Goal: Task Accomplishment & Management: Manage account settings

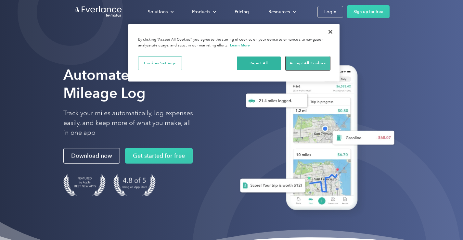
click at [309, 62] on button "Accept All Cookies" at bounding box center [308, 64] width 44 height 14
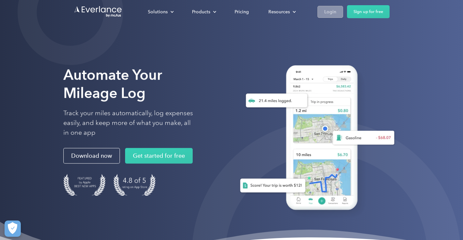
click at [330, 11] on div "Login" at bounding box center [330, 12] width 12 height 8
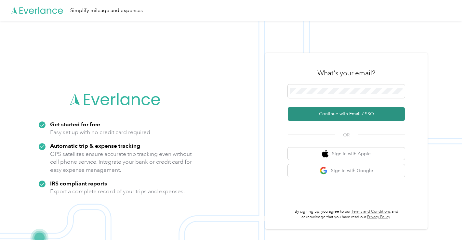
click at [360, 113] on button "Continue with Email / SSO" at bounding box center [346, 114] width 117 height 14
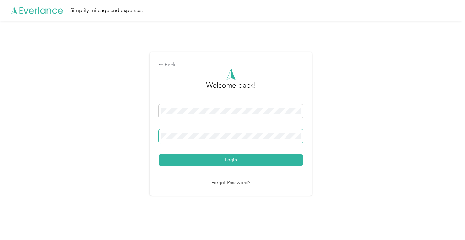
click at [198, 132] on span at bounding box center [231, 136] width 144 height 14
click at [218, 163] on button "Login" at bounding box center [231, 159] width 144 height 11
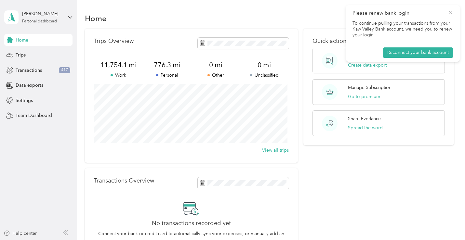
click at [450, 11] on icon at bounding box center [450, 13] width 5 height 6
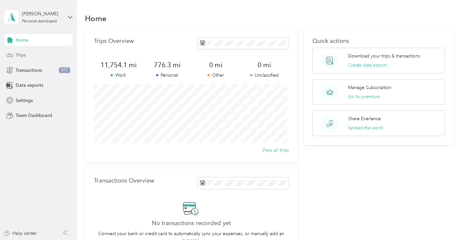
click at [20, 55] on span "Trips" at bounding box center [21, 55] width 10 height 7
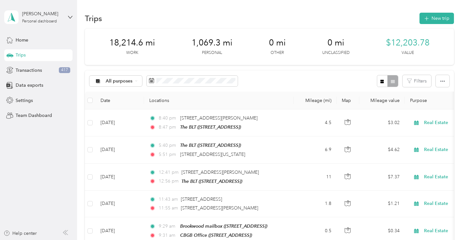
click at [260, 74] on div "All purposes Filters" at bounding box center [269, 81] width 369 height 21
click at [120, 82] on span "All purposes" at bounding box center [119, 81] width 27 height 5
click at [119, 137] on span "Real Estate" at bounding box center [122, 137] width 32 height 7
click at [114, 83] on span "Real Estate" at bounding box center [118, 81] width 24 height 5
click at [118, 104] on li "Unclassified" at bounding box center [116, 102] width 53 height 11
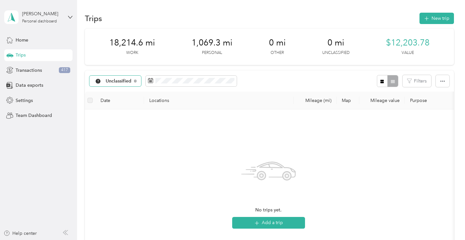
click at [127, 81] on span "Unclassified" at bounding box center [119, 81] width 26 height 5
click at [122, 127] on span "Personal" at bounding box center [123, 127] width 34 height 7
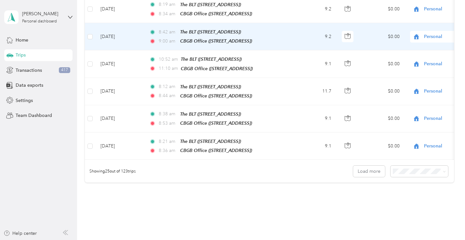
scroll to position [650, 0]
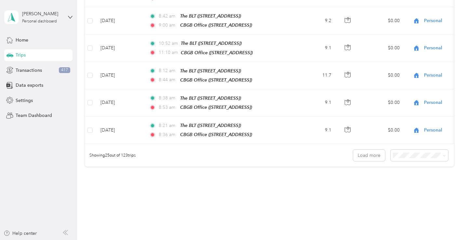
click at [426, 180] on li "100 per load" at bounding box center [418, 177] width 58 height 11
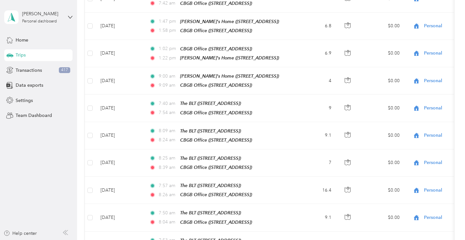
scroll to position [2661, 0]
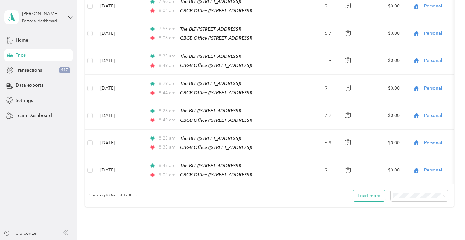
click at [376, 190] on button "Load more" at bounding box center [369, 195] width 32 height 11
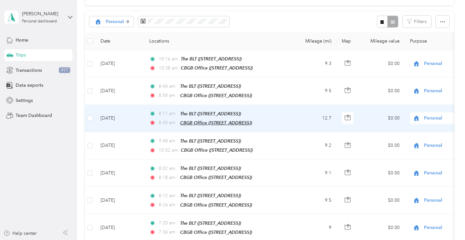
scroll to position [0, 0]
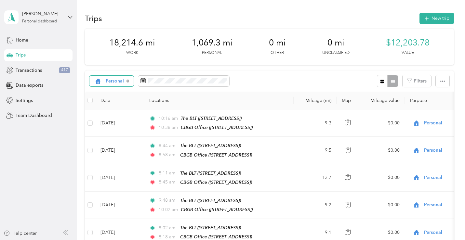
click at [111, 83] on span "Personal" at bounding box center [115, 81] width 19 height 5
click at [114, 116] on span "Work" at bounding box center [119, 115] width 27 height 7
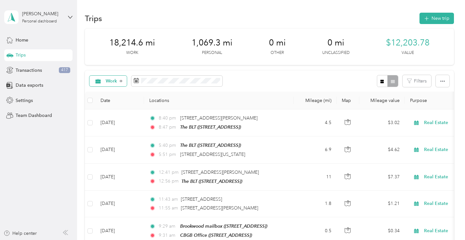
click at [107, 76] on div "Work" at bounding box center [107, 81] width 37 height 11
click at [116, 149] on span "Other" at bounding box center [119, 149] width 27 height 7
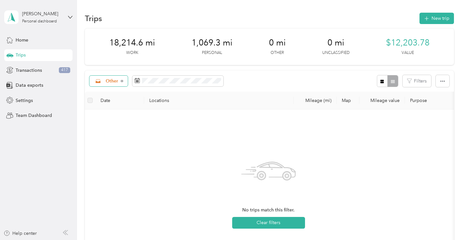
click at [112, 82] on span "Other" at bounding box center [112, 81] width 13 height 5
click at [115, 160] on span "Charity" at bounding box center [119, 159] width 27 height 7
click at [111, 80] on span "Charity" at bounding box center [114, 81] width 16 height 5
click at [108, 171] on span "Medical" at bounding box center [119, 172] width 27 height 7
click at [111, 80] on span "Medical" at bounding box center [115, 81] width 18 height 5
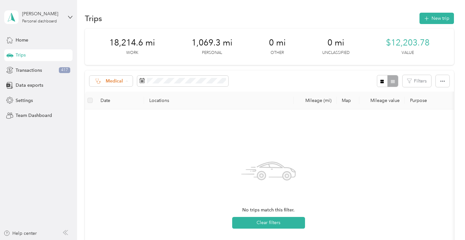
click at [112, 93] on span "All purposes" at bounding box center [119, 92] width 27 height 7
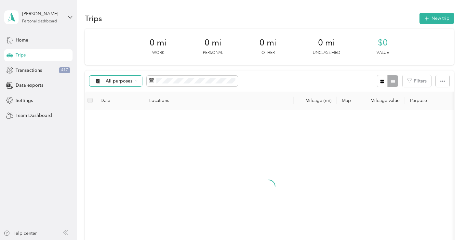
click at [114, 80] on span "All purposes" at bounding box center [119, 81] width 27 height 5
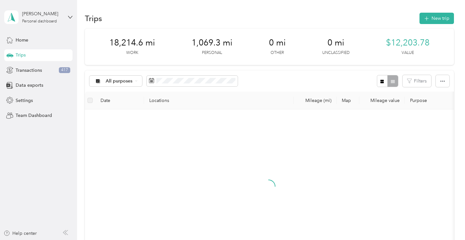
click at [113, 104] on span "Unclassified" at bounding box center [122, 102] width 32 height 7
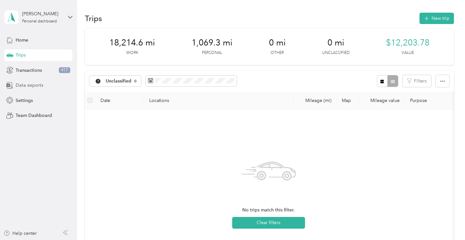
click at [34, 85] on span "Data exports" at bounding box center [30, 85] width 28 height 7
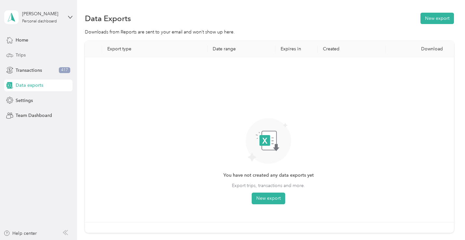
click at [18, 56] on span "Trips" at bounding box center [21, 55] width 10 height 7
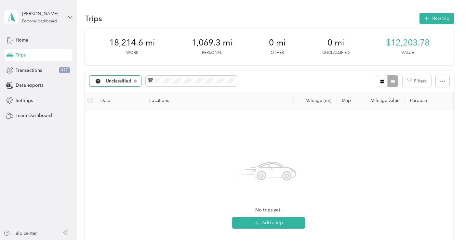
click at [122, 80] on span "Unclassified" at bounding box center [119, 81] width 26 height 5
click at [116, 117] on li "Work" at bounding box center [117, 115] width 54 height 11
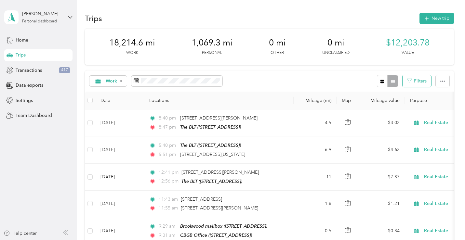
click at [413, 82] on button "Filters" at bounding box center [416, 81] width 29 height 12
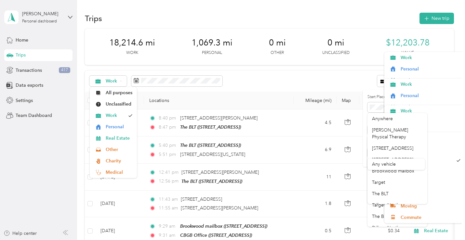
click at [265, 18] on div "Trips New trip" at bounding box center [269, 18] width 369 height 14
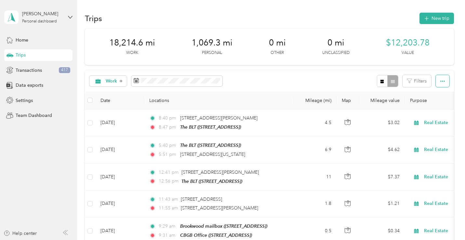
click at [441, 82] on icon "button" at bounding box center [442, 81] width 5 height 5
click at [310, 100] on th "Mileage (mi)" at bounding box center [315, 101] width 43 height 18
click at [327, 100] on th "Mileage (mi)" at bounding box center [315, 101] width 43 height 18
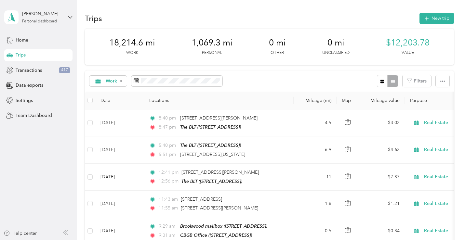
click at [322, 103] on th "Mileage (mi)" at bounding box center [315, 101] width 43 height 18
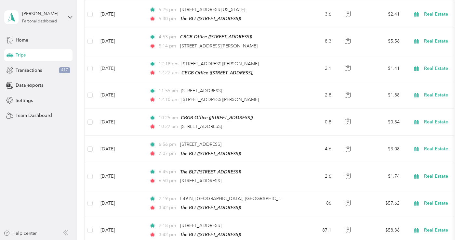
scroll to position [780, 0]
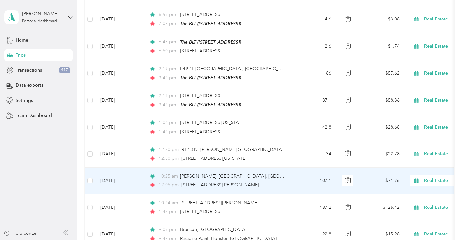
click at [438, 177] on span "Real Estate" at bounding box center [453, 180] width 59 height 7
click at [411, 93] on li "Personal" at bounding box center [424, 90] width 81 height 11
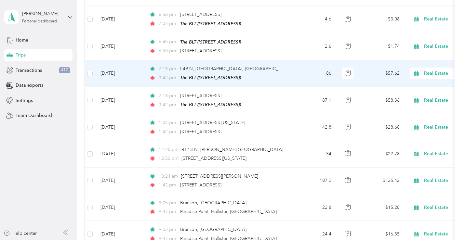
click at [434, 70] on span "Real Estate" at bounding box center [453, 73] width 59 height 7
click at [423, 89] on li "Personal" at bounding box center [424, 87] width 81 height 11
click at [440, 70] on span "Real Estate" at bounding box center [453, 73] width 59 height 7
drag, startPoint x: 422, startPoint y: 90, endPoint x: 425, endPoint y: 93, distance: 4.2
click at [421, 90] on li "Personal" at bounding box center [424, 87] width 81 height 11
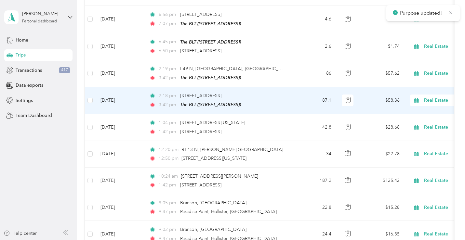
click at [427, 97] on span "Real Estate" at bounding box center [453, 100] width 59 height 7
click at [419, 132] on li "Other" at bounding box center [424, 137] width 81 height 11
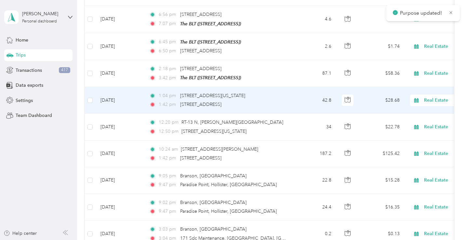
click at [430, 97] on span "Real Estate" at bounding box center [453, 100] width 59 height 7
click at [418, 112] on span "Personal" at bounding box center [430, 114] width 60 height 7
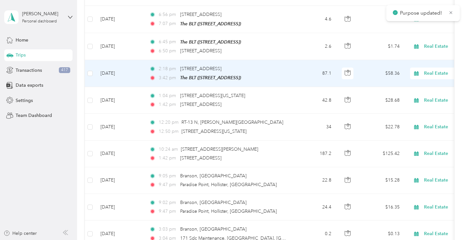
click at [431, 70] on span "Real Estate" at bounding box center [453, 73] width 59 height 7
click at [421, 90] on li "Personal" at bounding box center [424, 87] width 81 height 11
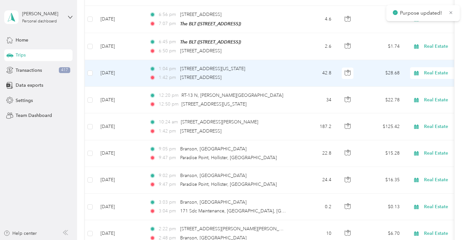
click at [434, 70] on span "Real Estate" at bounding box center [453, 73] width 59 height 7
click at [417, 90] on li "Personal" at bounding box center [424, 87] width 81 height 11
click at [431, 70] on span "Real Estate" at bounding box center [453, 73] width 59 height 7
click at [418, 87] on span "Personal" at bounding box center [430, 88] width 60 height 7
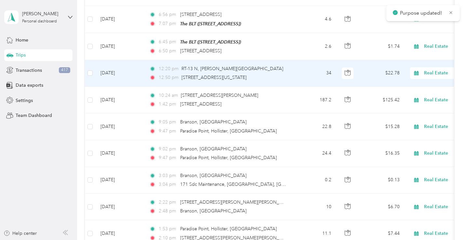
click at [433, 70] on span "Real Estate" at bounding box center [453, 73] width 59 height 7
click at [415, 87] on span "Personal" at bounding box center [430, 88] width 60 height 7
click at [431, 70] on span "Real Estate" at bounding box center [453, 73] width 59 height 7
click at [423, 87] on span "Personal" at bounding box center [430, 88] width 60 height 7
click at [436, 70] on span "Real Estate" at bounding box center [453, 73] width 59 height 7
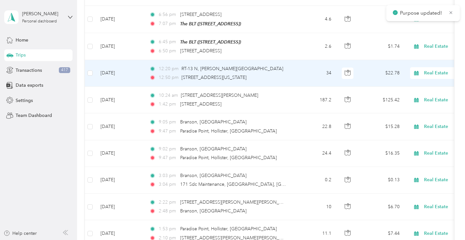
click at [408, 87] on span "Personal" at bounding box center [430, 88] width 60 height 7
click at [431, 70] on span "Real Estate" at bounding box center [453, 73] width 59 height 7
click at [409, 86] on span "Personal" at bounding box center [430, 86] width 60 height 7
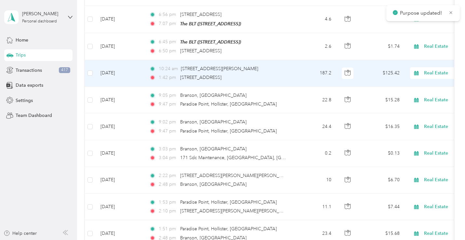
click at [438, 70] on span "Real Estate" at bounding box center [453, 73] width 59 height 7
click at [412, 87] on span "Personal" at bounding box center [430, 88] width 60 height 7
click at [431, 70] on span "Real Estate" at bounding box center [453, 73] width 59 height 7
click at [413, 89] on span "Personal" at bounding box center [430, 88] width 60 height 7
click at [433, 70] on span "Real Estate" at bounding box center [453, 73] width 59 height 7
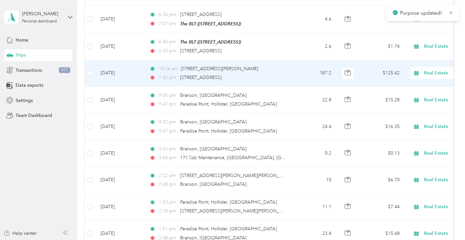
click at [412, 89] on li "Personal" at bounding box center [424, 87] width 81 height 11
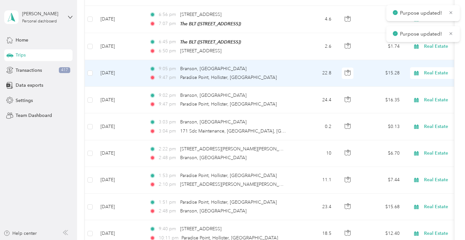
click at [427, 70] on span "Real Estate" at bounding box center [453, 73] width 59 height 7
click at [407, 88] on span "Personal" at bounding box center [430, 88] width 60 height 7
click at [437, 70] on span "Real Estate" at bounding box center [453, 73] width 59 height 7
click at [411, 88] on span "Personal" at bounding box center [430, 85] width 60 height 7
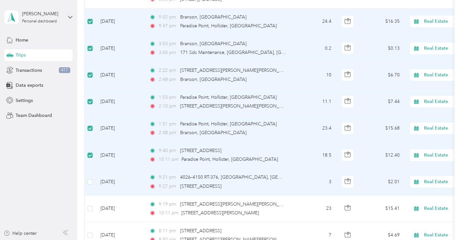
scroll to position [845, 0]
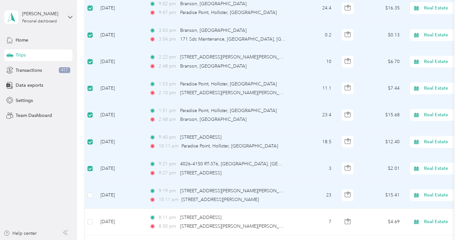
click at [92, 192] on label at bounding box center [89, 195] width 5 height 7
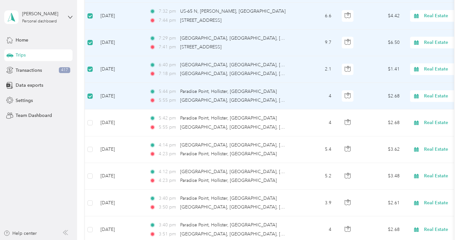
scroll to position [1105, 0]
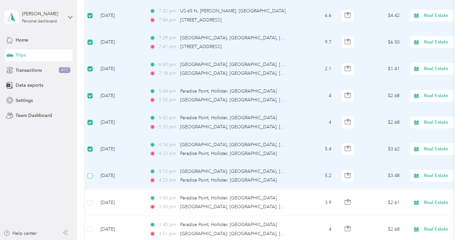
click at [90, 172] on label at bounding box center [89, 175] width 5 height 7
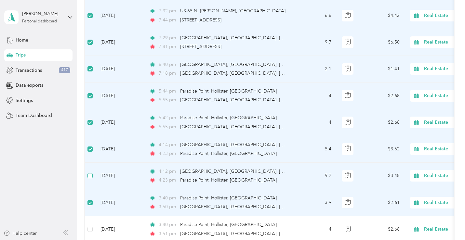
click at [89, 172] on label at bounding box center [89, 175] width 5 height 7
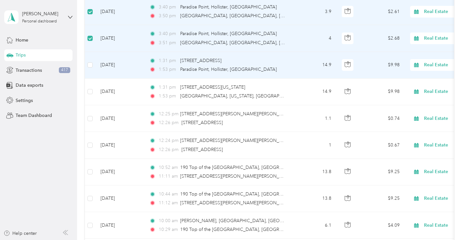
scroll to position [1300, 0]
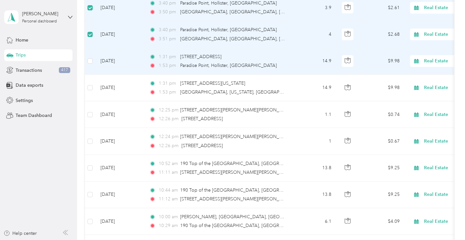
click at [87, 54] on td at bounding box center [90, 61] width 10 height 27
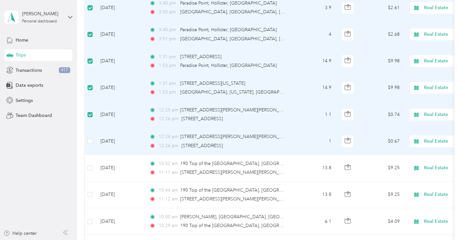
click at [92, 138] on label at bounding box center [89, 141] width 5 height 7
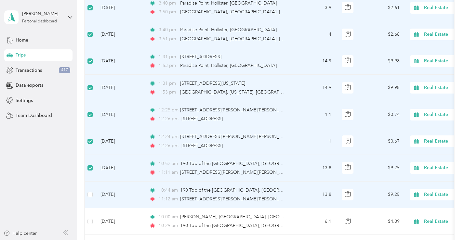
click at [87, 188] on td at bounding box center [90, 195] width 10 height 27
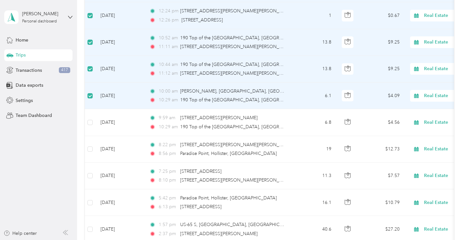
scroll to position [1430, 0]
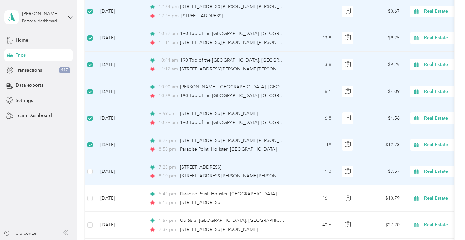
click at [93, 163] on td at bounding box center [90, 172] width 10 height 27
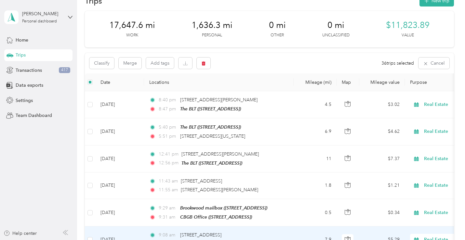
scroll to position [0, 0]
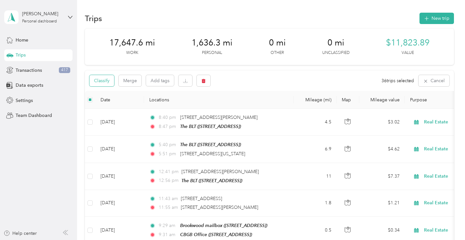
click at [101, 81] on button "Classify" at bounding box center [101, 80] width 25 height 11
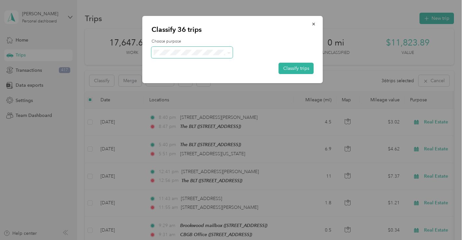
click at [196, 56] on span at bounding box center [191, 52] width 81 height 11
click at [181, 77] on li "Personal" at bounding box center [191, 75] width 81 height 11
click at [293, 67] on button "Classify trips" at bounding box center [296, 68] width 35 height 11
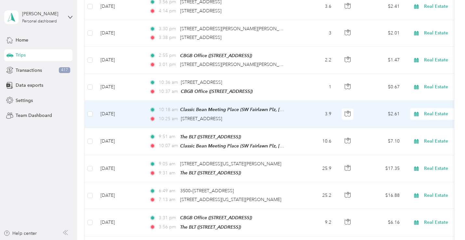
scroll to position [1495, 0]
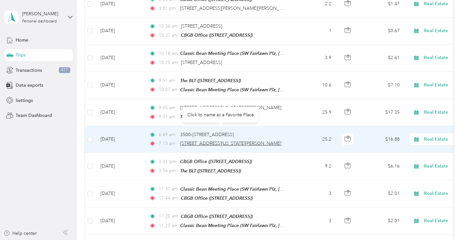
click at [215, 141] on span "[STREET_ADDRESS][US_STATE][PERSON_NAME]" at bounding box center [230, 144] width 101 height 6
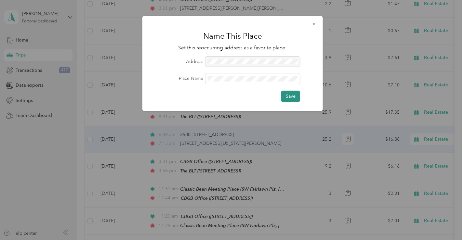
click at [293, 95] on button "Save" at bounding box center [290, 96] width 19 height 11
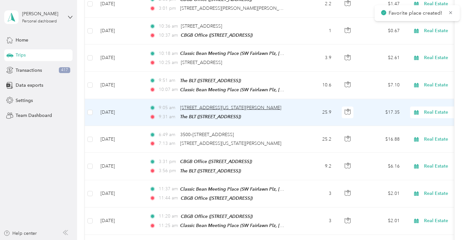
click at [217, 105] on span "[STREET_ADDRESS][US_STATE][PERSON_NAME]" at bounding box center [230, 108] width 101 height 6
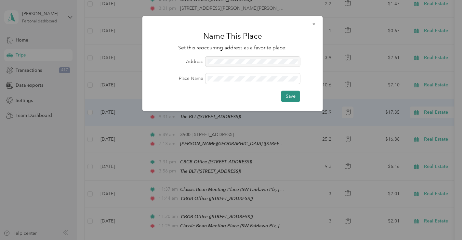
click at [289, 97] on button "Save" at bounding box center [290, 96] width 19 height 11
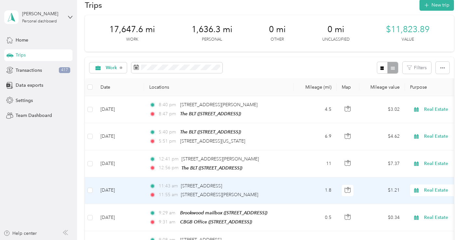
scroll to position [0, 0]
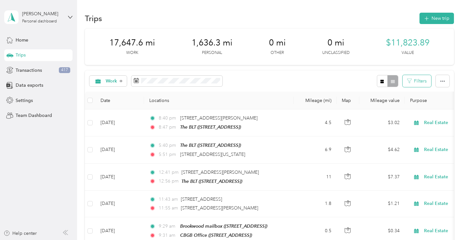
click at [412, 80] on button "Filters" at bounding box center [416, 81] width 29 height 12
click at [394, 134] on div "[PERSON_NAME][GEOGRAPHIC_DATA]" at bounding box center [397, 134] width 51 height 14
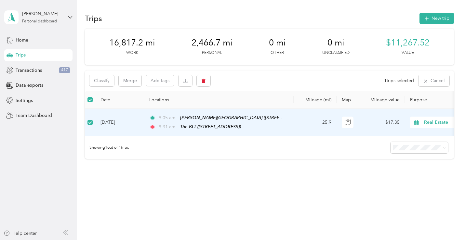
click at [434, 122] on span "Real Estate" at bounding box center [453, 122] width 59 height 7
click at [423, 147] on li "Personal" at bounding box center [424, 142] width 81 height 11
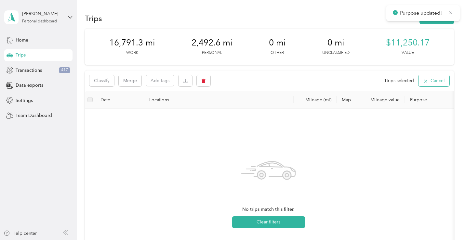
click at [425, 82] on icon "button" at bounding box center [425, 81] width 5 height 5
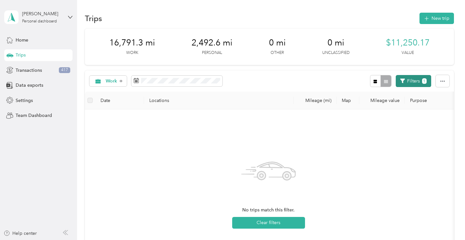
click at [406, 80] on button "Filters 1" at bounding box center [413, 81] width 35 height 12
drag, startPoint x: 391, startPoint y: 118, endPoint x: 385, endPoint y: 132, distance: 15.7
click at [391, 118] on span "Anywhere" at bounding box center [382, 119] width 21 height 6
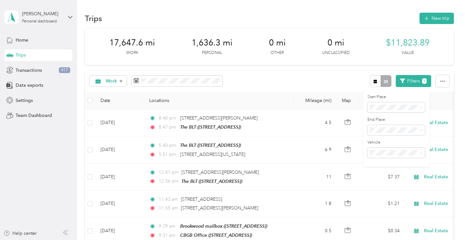
click at [385, 132] on span "[PERSON_NAME][GEOGRAPHIC_DATA]" at bounding box center [395, 130] width 47 height 12
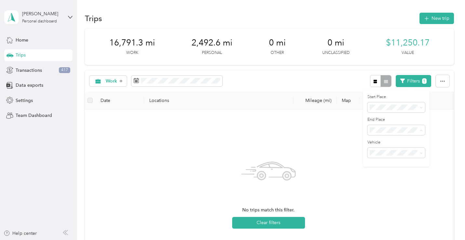
click at [391, 153] on span "[PERSON_NAME][GEOGRAPHIC_DATA]" at bounding box center [395, 156] width 47 height 12
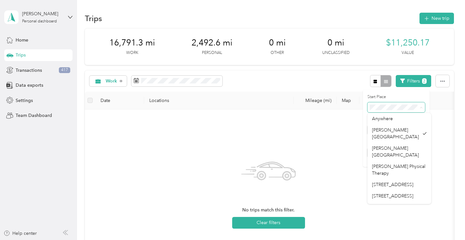
click at [421, 108] on icon at bounding box center [421, 107] width 2 height 1
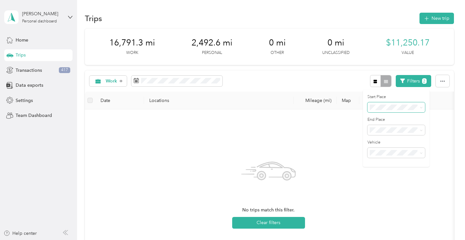
click at [408, 103] on span at bounding box center [396, 107] width 58 height 10
click at [396, 119] on li "Anywhere" at bounding box center [399, 118] width 64 height 11
click at [408, 159] on div "[PERSON_NAME][GEOGRAPHIC_DATA]" at bounding box center [396, 157] width 48 height 14
click at [393, 135] on span at bounding box center [396, 130] width 58 height 10
click at [381, 141] on span "Anywhere" at bounding box center [382, 142] width 21 height 6
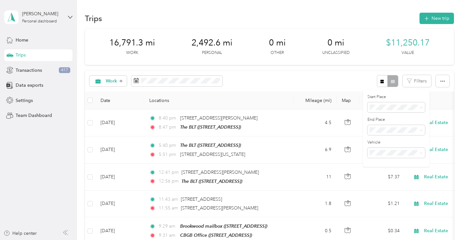
click at [391, 152] on div "[PERSON_NAME][GEOGRAPHIC_DATA]" at bounding box center [397, 152] width 51 height 14
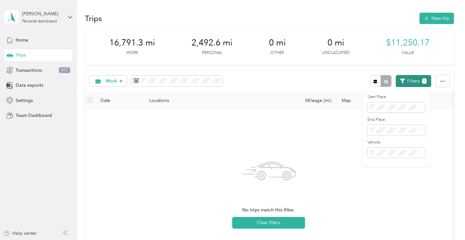
click at [422, 80] on span "1" at bounding box center [424, 81] width 5 height 6
click at [402, 80] on icon "button" at bounding box center [402, 81] width 5 height 5
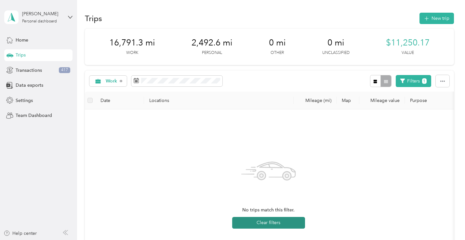
click at [288, 225] on button "Clear filters" at bounding box center [268, 223] width 73 height 12
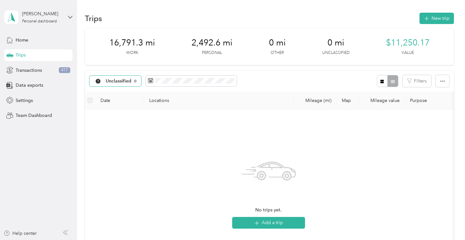
click at [124, 81] on span "Unclassified" at bounding box center [119, 81] width 26 height 5
click at [120, 128] on li "Personal" at bounding box center [117, 123] width 54 height 11
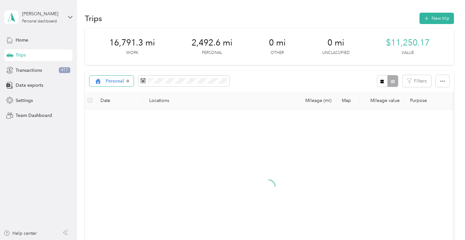
click at [107, 80] on span "Personal" at bounding box center [115, 81] width 19 height 5
click at [114, 139] on li "Real Estate" at bounding box center [113, 137] width 47 height 11
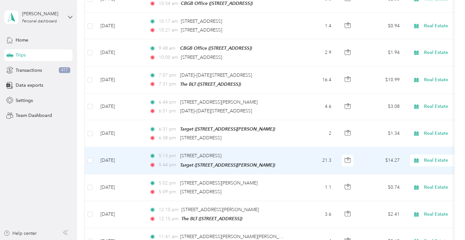
scroll to position [975, 0]
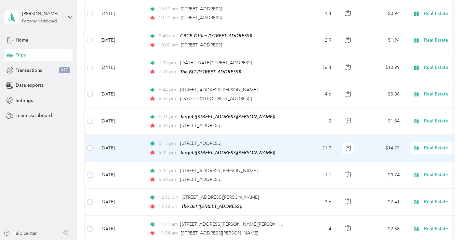
click at [423, 145] on span "Real Estate" at bounding box center [447, 148] width 71 height 7
click at [412, 162] on li "Personal" at bounding box center [424, 160] width 81 height 11
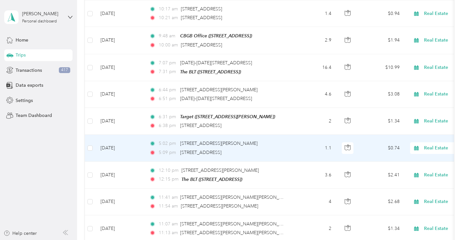
click at [441, 145] on span "Real Estate" at bounding box center [453, 148] width 59 height 7
click at [415, 160] on span "Personal" at bounding box center [430, 159] width 60 height 7
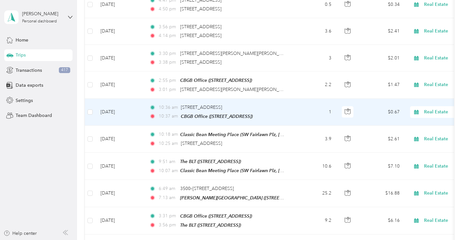
scroll to position [1365, 0]
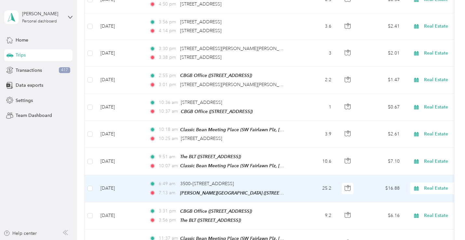
click at [428, 185] on span "Real Estate" at bounding box center [453, 188] width 59 height 7
click at [413, 95] on li "Personal" at bounding box center [424, 93] width 81 height 11
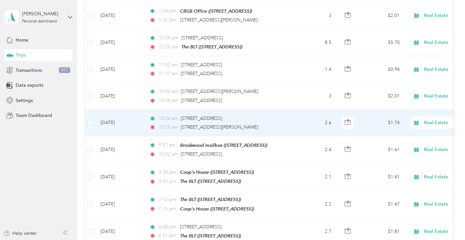
scroll to position [2015, 0]
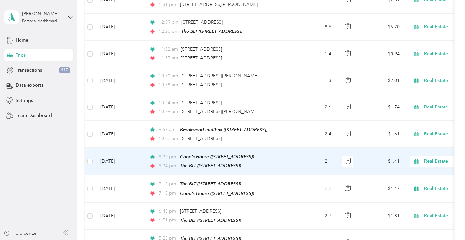
click at [419, 159] on icon at bounding box center [416, 161] width 5 height 5
click at [408, 164] on li "Personal" at bounding box center [424, 162] width 81 height 11
click at [426, 158] on span "Real Estate" at bounding box center [453, 161] width 59 height 7
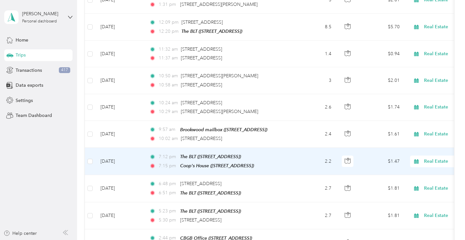
click at [423, 158] on span "Real Estate" at bounding box center [447, 161] width 71 height 7
click at [409, 164] on li "Personal" at bounding box center [424, 162] width 81 height 11
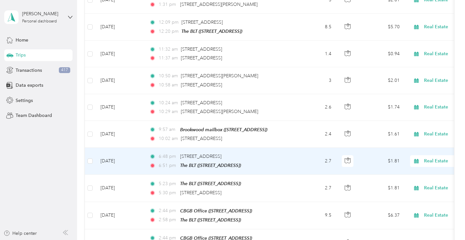
click at [438, 158] on span "Real Estate" at bounding box center [453, 161] width 59 height 7
click at [412, 163] on span "Personal" at bounding box center [430, 163] width 60 height 7
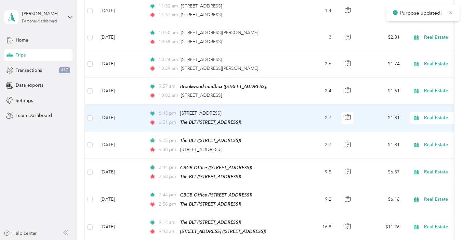
scroll to position [2080, 0]
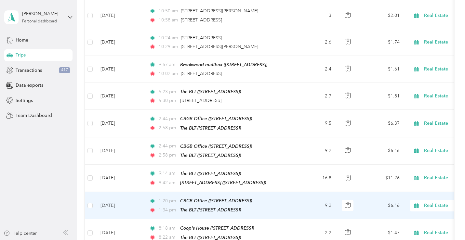
click at [431, 202] on span "Real Estate" at bounding box center [453, 205] width 59 height 7
click at [407, 101] on span "Personal" at bounding box center [430, 101] width 60 height 7
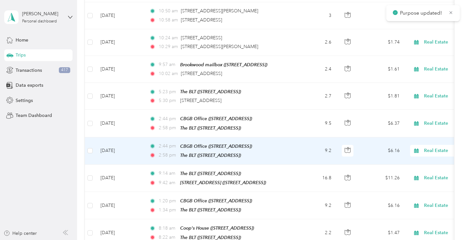
click at [433, 147] on span "Real Estate" at bounding box center [453, 150] width 59 height 7
click at [415, 153] on span "Personal" at bounding box center [430, 151] width 60 height 7
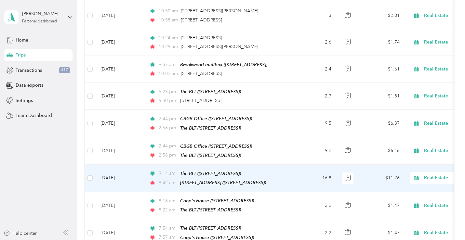
click at [437, 175] on span "Real Estate" at bounding box center [453, 178] width 59 height 7
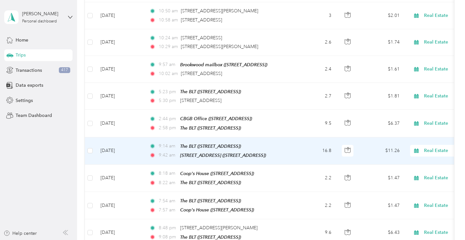
click at [413, 151] on li "Personal" at bounding box center [424, 151] width 81 height 11
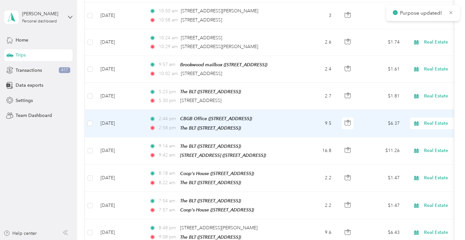
click at [432, 118] on div "Real Estate" at bounding box center [450, 124] width 81 height 12
click at [408, 126] on li "Personal" at bounding box center [424, 124] width 81 height 11
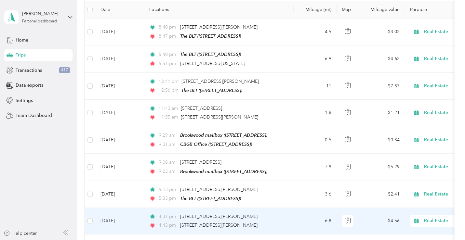
scroll to position [0, 0]
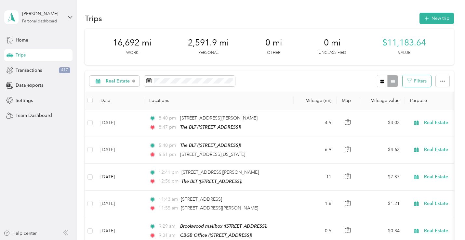
click at [417, 82] on button "Filters" at bounding box center [416, 81] width 29 height 12
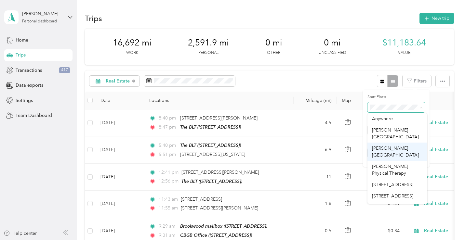
scroll to position [65, 0]
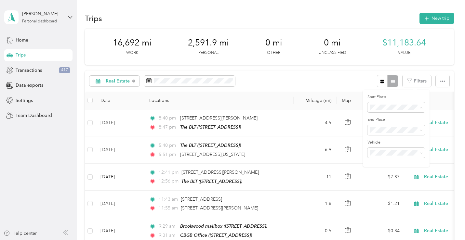
click at [386, 168] on span "The BLT" at bounding box center [380, 166] width 17 height 6
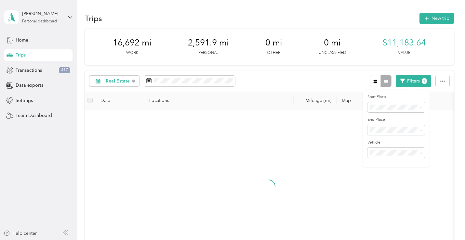
click at [330, 127] on div at bounding box center [268, 192] width 357 height 155
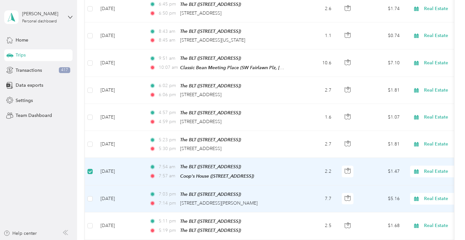
scroll to position [260, 0]
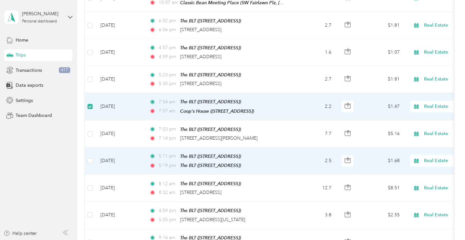
click at [87, 156] on td at bounding box center [90, 161] width 10 height 27
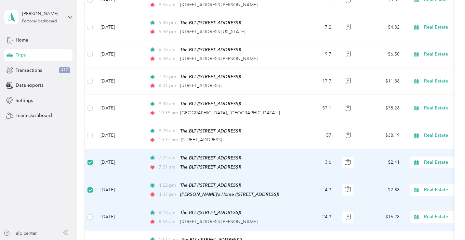
scroll to position [1950, 0]
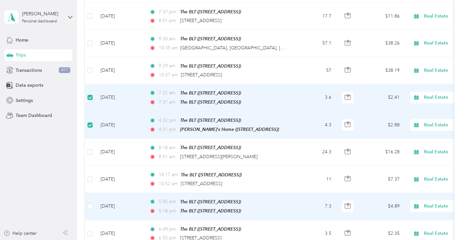
click at [86, 193] on td at bounding box center [90, 206] width 10 height 27
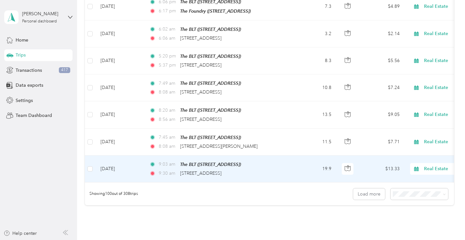
scroll to position [2660, 0]
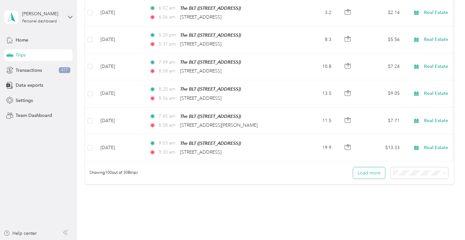
click at [363, 167] on button "Load more" at bounding box center [369, 172] width 32 height 11
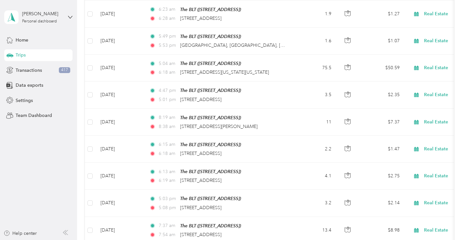
scroll to position [5261, 0]
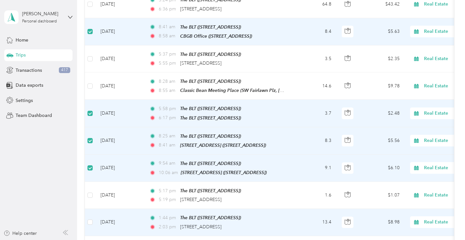
scroll to position [6236, 0]
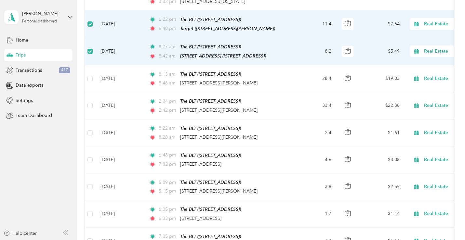
scroll to position [7926, 0]
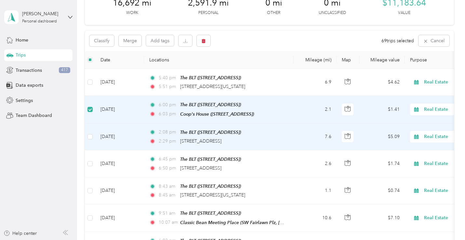
scroll to position [0, 0]
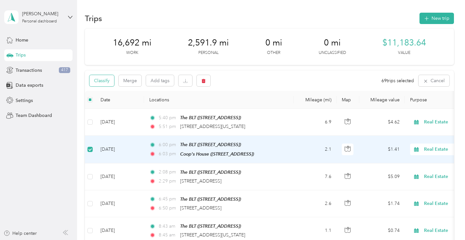
click at [100, 80] on button "Classify" at bounding box center [101, 80] width 25 height 11
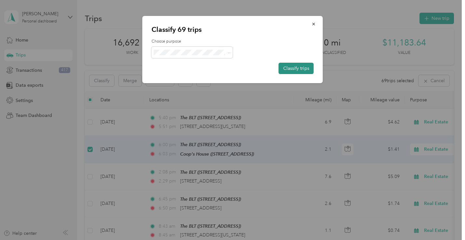
click at [285, 69] on button "Classify trips" at bounding box center [296, 68] width 35 height 11
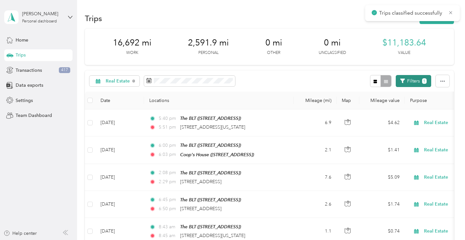
click at [418, 83] on button "Filters 1" at bounding box center [413, 81] width 35 height 12
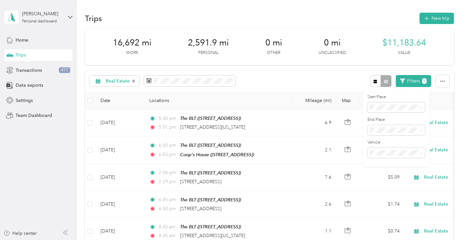
click at [391, 118] on span "Anywhere" at bounding box center [382, 117] width 21 height 6
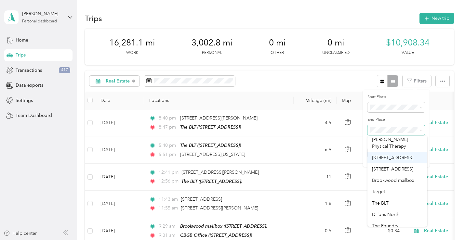
scroll to position [65, 0]
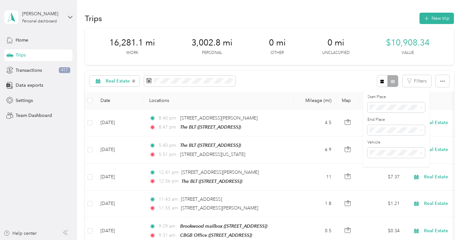
click at [380, 194] on li "The BLT" at bounding box center [397, 187] width 60 height 11
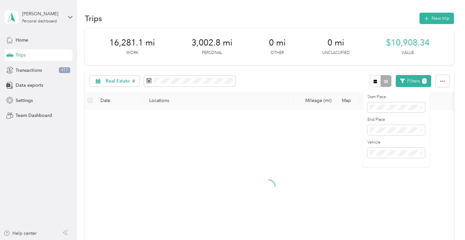
click at [324, 79] on div "Real Estate Filters 1" at bounding box center [269, 81] width 369 height 21
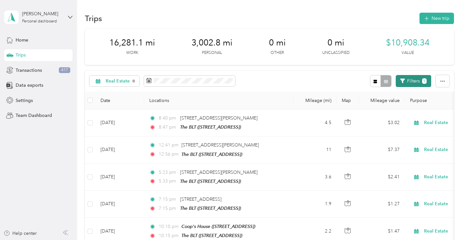
click at [404, 81] on button "Filters 1" at bounding box center [413, 81] width 35 height 12
click at [388, 201] on body "[PERSON_NAME] Personal dashboard Home Trips Transactions 417 Data exports Setti…" at bounding box center [231, 120] width 462 height 240
click at [414, 79] on button "Filters 1" at bounding box center [413, 81] width 35 height 12
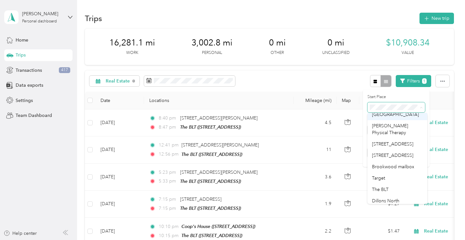
scroll to position [65, 0]
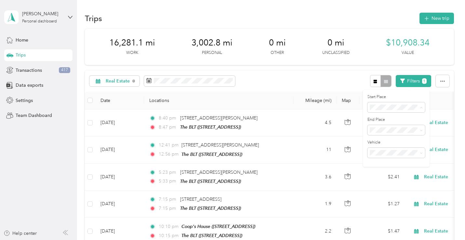
click at [391, 134] on span "[STREET_ADDRESS]" at bounding box center [392, 131] width 41 height 6
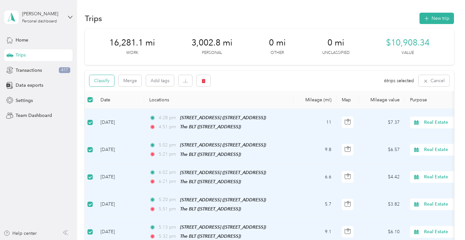
click at [107, 82] on button "Classify" at bounding box center [101, 80] width 25 height 11
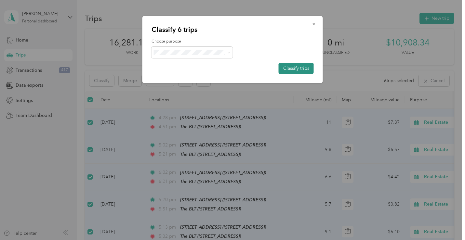
click at [304, 68] on button "Classify trips" at bounding box center [296, 68] width 35 height 11
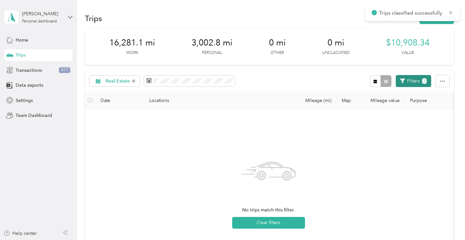
click at [411, 79] on button "Filters 2" at bounding box center [413, 81] width 35 height 12
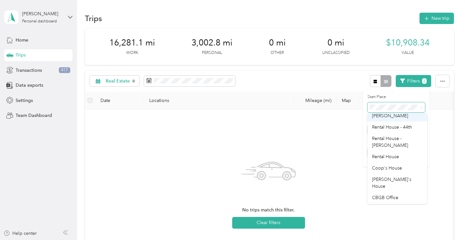
scroll to position [309, 0]
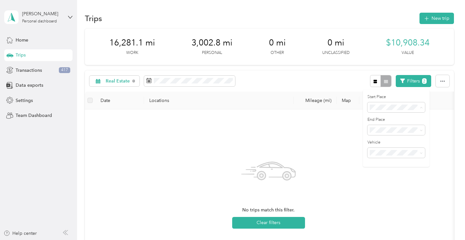
click at [395, 165] on span "CBGB Office" at bounding box center [385, 162] width 26 height 6
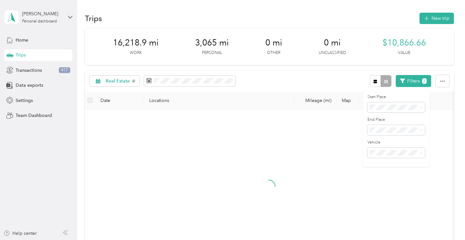
click at [296, 75] on div "Real Estate Filters 2" at bounding box center [269, 81] width 369 height 21
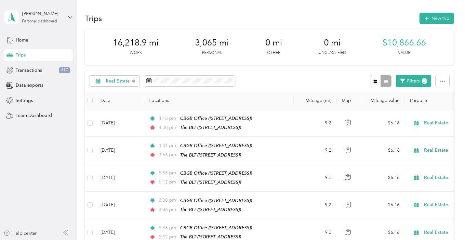
click at [86, 101] on th at bounding box center [90, 101] width 10 height 18
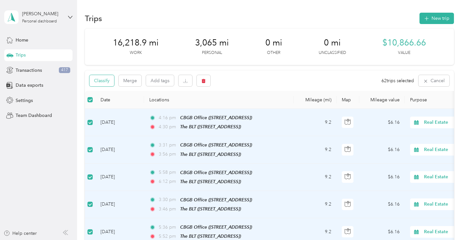
click at [97, 77] on button "Classify" at bounding box center [101, 80] width 25 height 11
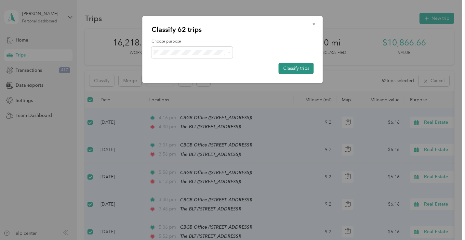
click at [301, 64] on button "Classify trips" at bounding box center [296, 68] width 35 height 11
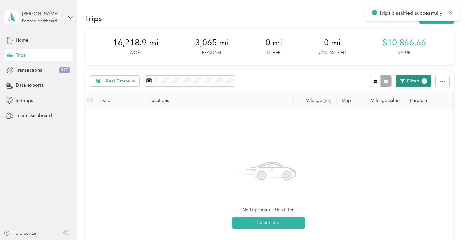
click at [412, 79] on button "Filters 2" at bounding box center [413, 81] width 35 height 12
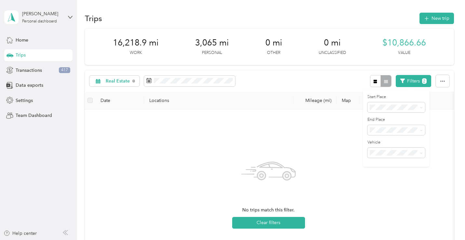
click at [386, 149] on div "[PERSON_NAME][GEOGRAPHIC_DATA]" at bounding box center [397, 151] width 51 height 14
click at [393, 104] on span at bounding box center [396, 107] width 58 height 10
click at [393, 188] on span "[STREET_ADDRESS]" at bounding box center [392, 185] width 41 height 6
click at [417, 83] on button "Filters 2" at bounding box center [413, 81] width 35 height 12
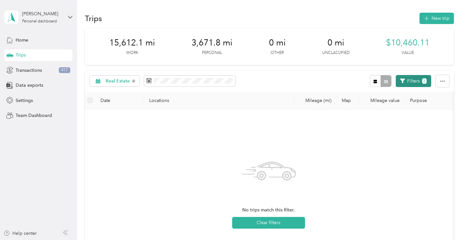
click at [414, 81] on button "Filters 2" at bounding box center [413, 81] width 35 height 12
click at [404, 181] on ol "Anywhere [PERSON_NAME][GEOGRAPHIC_DATA] [PERSON_NAME][GEOGRAPHIC_DATA] [PERSON_…" at bounding box center [397, 180] width 60 height 91
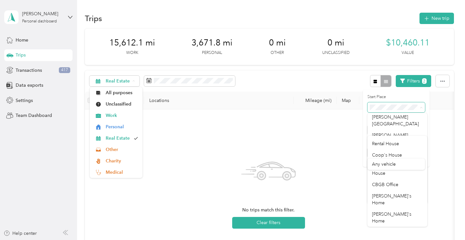
scroll to position [303, 0]
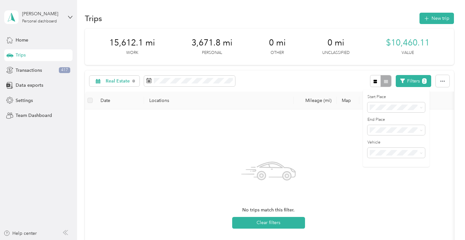
click at [285, 83] on div "Real Estate Filters 2" at bounding box center [269, 81] width 369 height 21
click at [406, 79] on button "Filters 2" at bounding box center [413, 81] width 35 height 12
click at [286, 222] on button "Clear filters" at bounding box center [268, 223] width 73 height 12
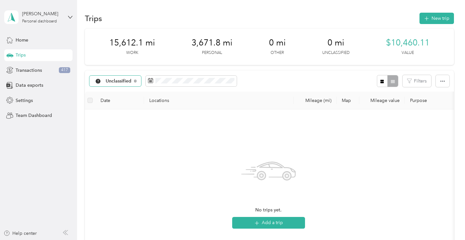
click at [120, 79] on span "Unclassified" at bounding box center [119, 81] width 26 height 5
click at [114, 138] on span "Real Estate" at bounding box center [123, 138] width 34 height 7
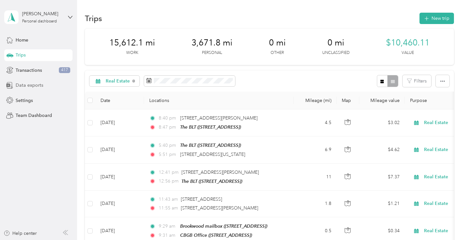
click at [39, 85] on span "Data exports" at bounding box center [30, 85] width 28 height 7
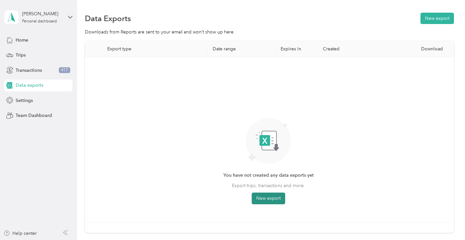
click at [271, 200] on button "New export" at bounding box center [268, 199] width 33 height 12
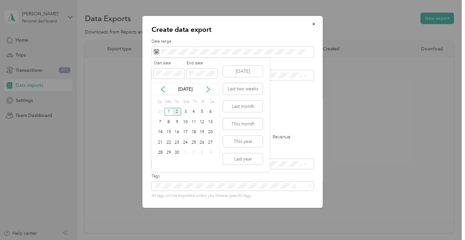
click at [165, 93] on div "[DATE]" at bounding box center [185, 89] width 68 height 12
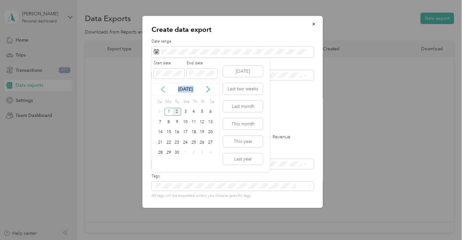
click at [163, 88] on icon at bounding box center [163, 89] width 7 height 7
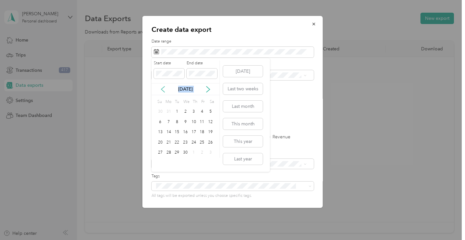
click at [163, 88] on icon at bounding box center [163, 89] width 7 height 7
click at [185, 112] on div "1" at bounding box center [185, 112] width 8 height 8
click at [209, 91] on icon at bounding box center [208, 89] width 7 height 7
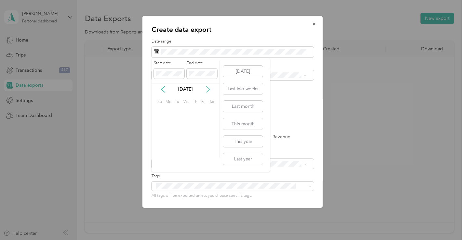
click at [209, 91] on icon at bounding box center [208, 89] width 7 height 7
click at [159, 91] on div "[DATE]" at bounding box center [185, 89] width 68 height 7
click at [162, 89] on icon at bounding box center [163, 89] width 7 height 7
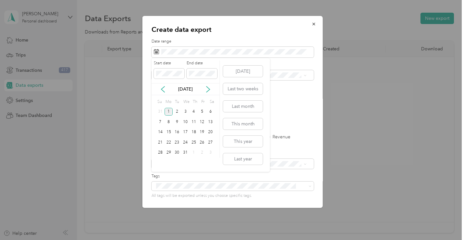
click at [166, 112] on div "1" at bounding box center [168, 112] width 8 height 8
click at [204, 88] on div "[DATE]" at bounding box center [185, 89] width 68 height 7
click at [207, 90] on icon at bounding box center [208, 89] width 7 height 7
click at [209, 90] on icon at bounding box center [208, 89] width 7 height 7
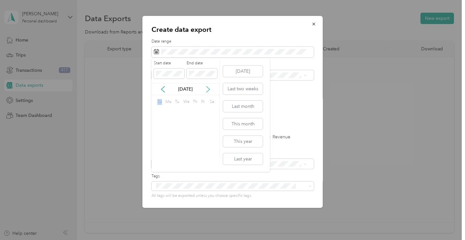
click at [209, 90] on icon at bounding box center [207, 89] width 3 height 6
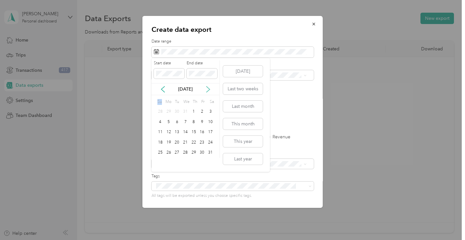
click at [208, 90] on icon at bounding box center [208, 89] width 7 height 7
click at [176, 155] on div "31" at bounding box center [177, 153] width 8 height 8
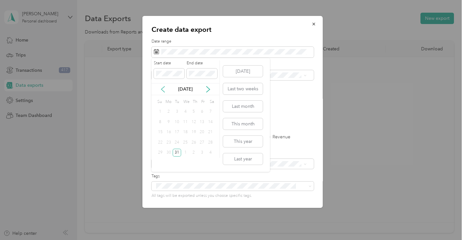
click at [164, 90] on icon at bounding box center [163, 89] width 7 height 7
click at [163, 90] on icon at bounding box center [163, 89] width 7 height 7
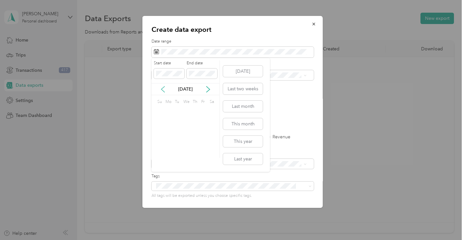
click at [163, 90] on icon at bounding box center [163, 89] width 7 height 7
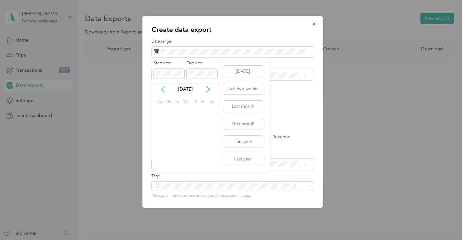
click at [163, 90] on icon at bounding box center [163, 89] width 7 height 7
click at [172, 112] on div "1" at bounding box center [168, 112] width 8 height 8
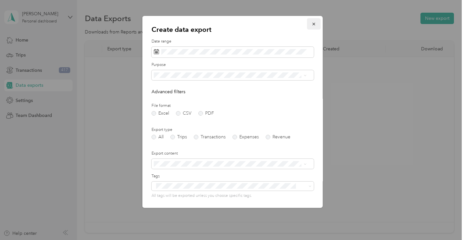
click at [311, 24] on icon "button" at bounding box center [313, 24] width 5 height 5
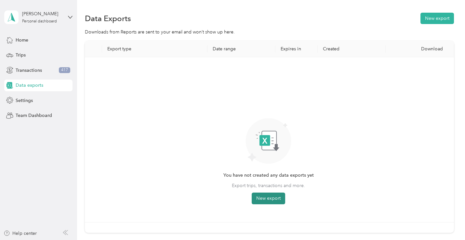
click at [262, 199] on button "New export" at bounding box center [268, 199] width 33 height 12
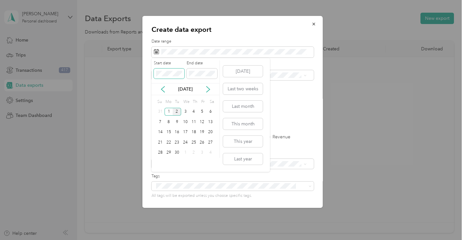
click at [170, 77] on span at bounding box center [169, 74] width 31 height 10
click at [143, 240] on div "Create data export Date range Purpose Advanced filters File format Excel CSV PD…" at bounding box center [231, 240] width 462 height 0
click at [161, 92] on icon at bounding box center [163, 89] width 7 height 7
click at [161, 91] on icon at bounding box center [163, 89] width 7 height 7
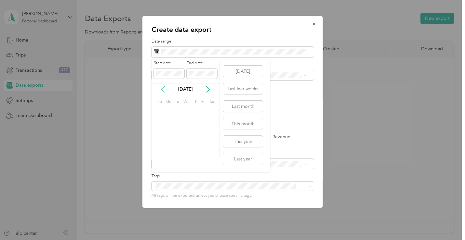
click at [161, 91] on icon at bounding box center [163, 89] width 7 height 7
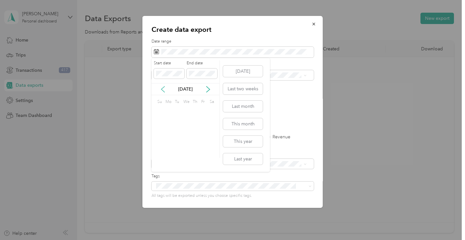
click at [161, 91] on icon at bounding box center [163, 89] width 7 height 7
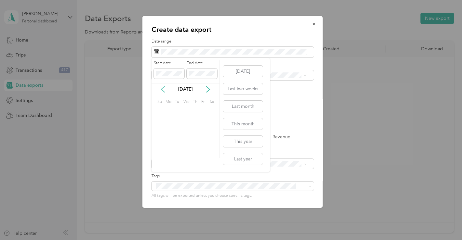
click at [161, 91] on icon at bounding box center [163, 89] width 7 height 7
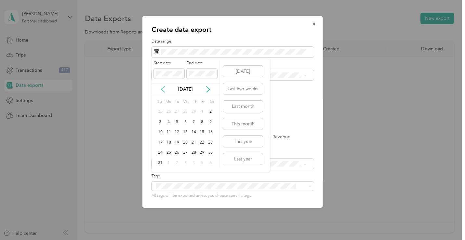
click at [161, 91] on icon at bounding box center [163, 89] width 7 height 7
click at [169, 112] on div "1" at bounding box center [168, 112] width 8 height 8
click at [208, 88] on icon at bounding box center [208, 89] width 7 height 7
click at [207, 88] on icon at bounding box center [208, 89] width 7 height 7
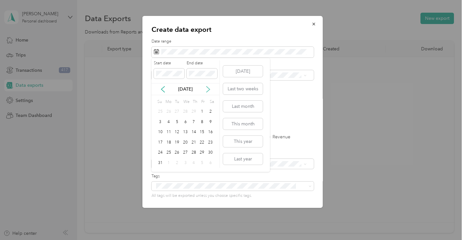
click at [207, 88] on icon at bounding box center [208, 89] width 7 height 7
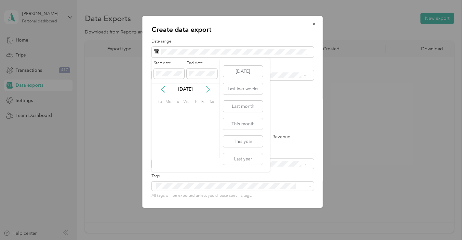
click at [207, 88] on icon at bounding box center [208, 89] width 7 height 7
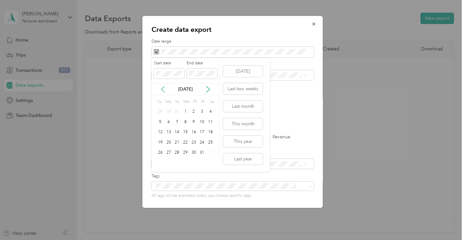
click at [160, 89] on icon at bounding box center [163, 89] width 7 height 7
click at [177, 151] on div "31" at bounding box center [177, 153] width 8 height 8
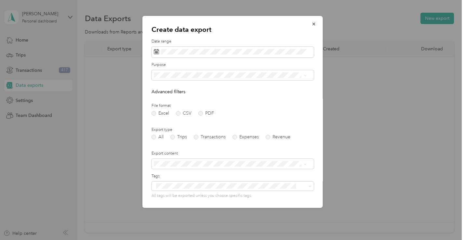
click at [183, 123] on ol "All Work Personal Real Estate Other Charity Medical Moving Commute" at bounding box center [229, 123] width 157 height 91
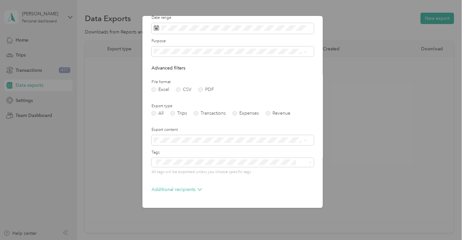
scroll to position [44, 0]
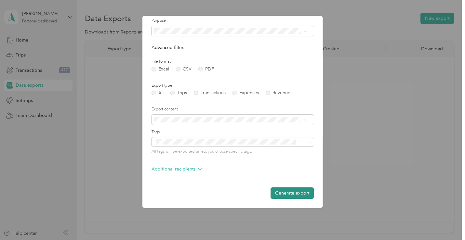
click at [287, 192] on button "Generate export" at bounding box center [291, 193] width 43 height 11
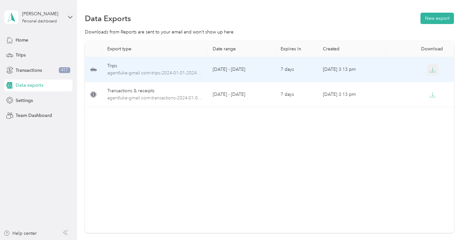
click at [430, 71] on icon "button" at bounding box center [432, 70] width 6 height 6
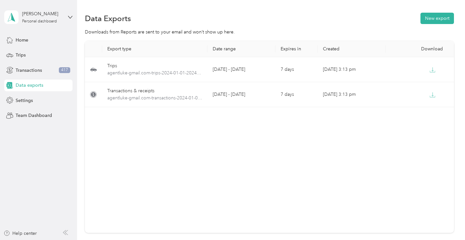
click at [25, 85] on span "Data exports" at bounding box center [30, 85] width 28 height 7
click at [200, 152] on div "Export type Date range Expires in Created Download Trips agentluke-gmail.com-tr…" at bounding box center [269, 137] width 369 height 192
click at [434, 18] on button "New export" at bounding box center [436, 18] width 33 height 11
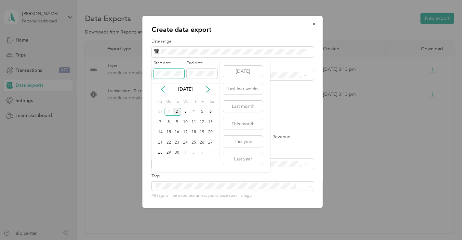
click at [133, 240] on div "Create data export Date range Purpose Advanced filters File format Excel CSV PD…" at bounding box center [231, 240] width 462 height 0
click at [163, 87] on icon at bounding box center [162, 89] width 3 height 6
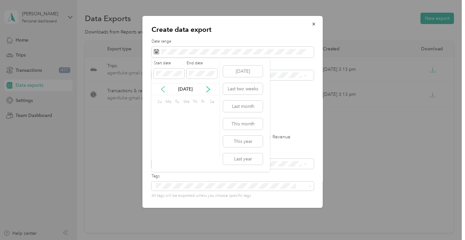
click at [163, 87] on icon at bounding box center [162, 89] width 3 height 6
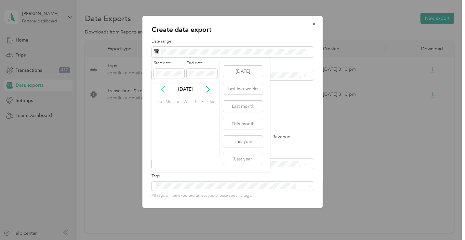
click at [163, 87] on icon at bounding box center [162, 89] width 3 height 6
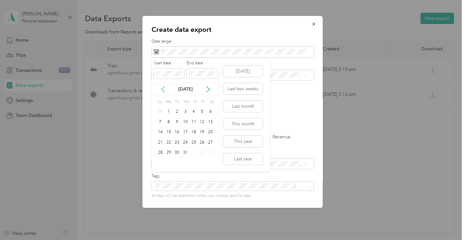
click at [163, 87] on icon at bounding box center [162, 89] width 3 height 6
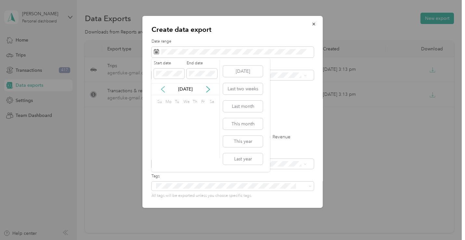
click at [163, 88] on icon at bounding box center [163, 89] width 7 height 7
click at [167, 111] on div "1" at bounding box center [168, 112] width 8 height 8
click at [165, 88] on icon at bounding box center [163, 89] width 7 height 7
click at [207, 88] on icon at bounding box center [207, 89] width 3 height 6
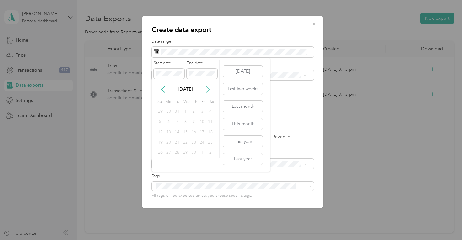
click at [207, 87] on icon at bounding box center [207, 89] width 3 height 6
click at [207, 88] on icon at bounding box center [207, 89] width 3 height 6
click at [207, 88] on icon at bounding box center [208, 89] width 7 height 7
click at [207, 89] on icon at bounding box center [208, 89] width 7 height 7
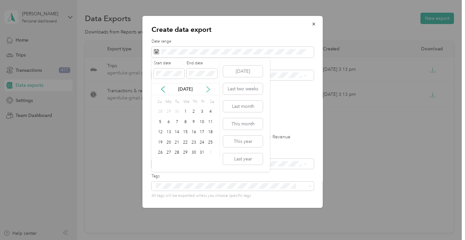
click at [207, 90] on icon at bounding box center [208, 89] width 7 height 7
click at [207, 91] on icon at bounding box center [208, 89] width 7 height 7
click at [206, 92] on icon at bounding box center [208, 89] width 7 height 7
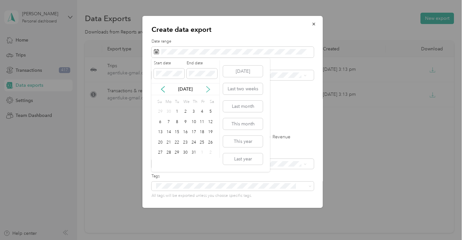
click at [206, 92] on icon at bounding box center [208, 89] width 7 height 7
click at [239, 162] on button "Last year" at bounding box center [243, 158] width 40 height 11
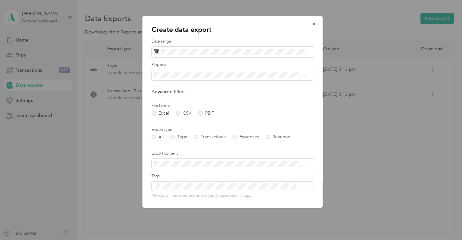
click at [176, 118] on span "Real Estate" at bounding box center [167, 121] width 22 height 6
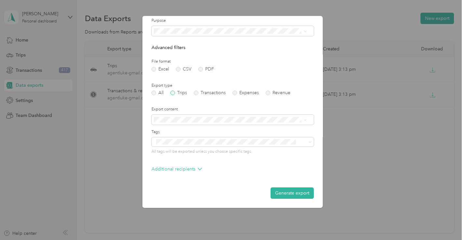
click at [172, 92] on label "Trips" at bounding box center [178, 93] width 17 height 5
click at [296, 193] on button "Generate export" at bounding box center [291, 193] width 43 height 11
